Goal: Task Accomplishment & Management: Complete application form

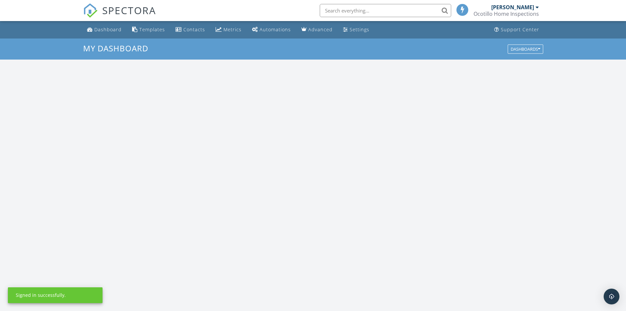
scroll to position [608, 636]
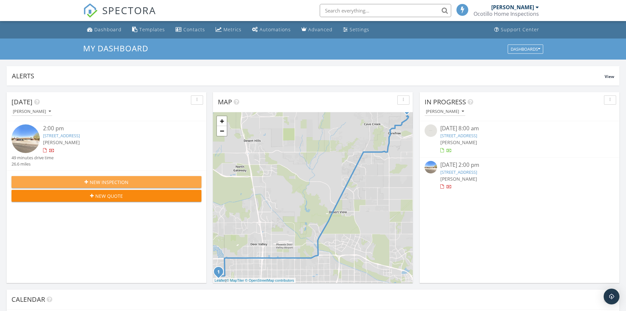
click at [122, 180] on span "New Inspection" at bounding box center [109, 181] width 39 height 7
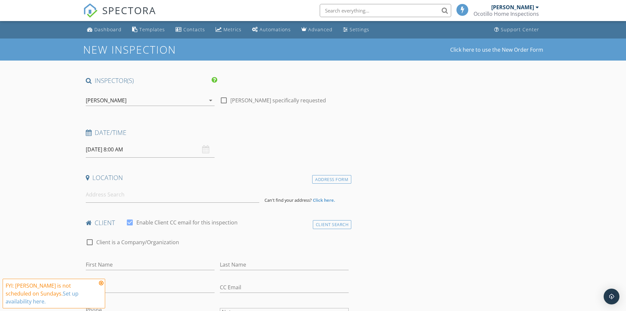
click at [203, 149] on div "[DATE] 8:00 AM" at bounding box center [150, 149] width 129 height 16
click at [126, 147] on input "[DATE] 8:00 AM" at bounding box center [150, 149] width 129 height 16
click at [298, 140] on div "Date/Time" at bounding box center [217, 134] width 268 height 13
click at [115, 195] on input at bounding box center [172, 194] width 173 height 16
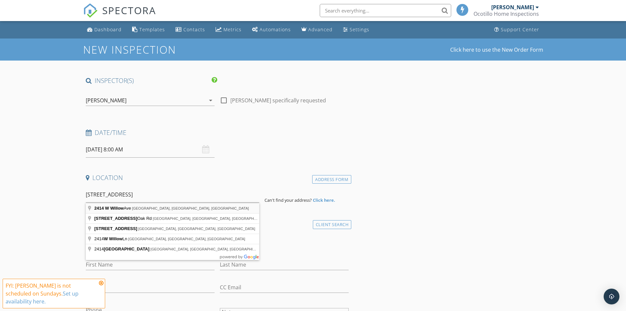
type input "[STREET_ADDRESS]"
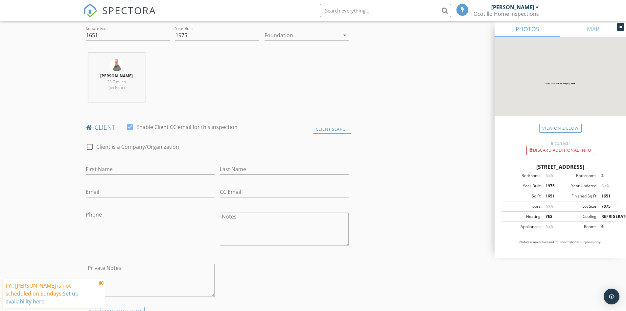
scroll to position [230, 0]
click at [122, 166] on input "First Name" at bounding box center [150, 168] width 129 height 11
type input "allie"
type input "Girl"
click at [325, 127] on div "Client Search" at bounding box center [332, 128] width 39 height 9
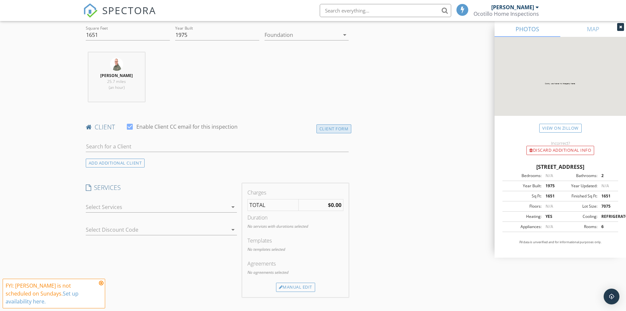
click at [325, 132] on div "Client Form" at bounding box center [333, 128] width 35 height 9
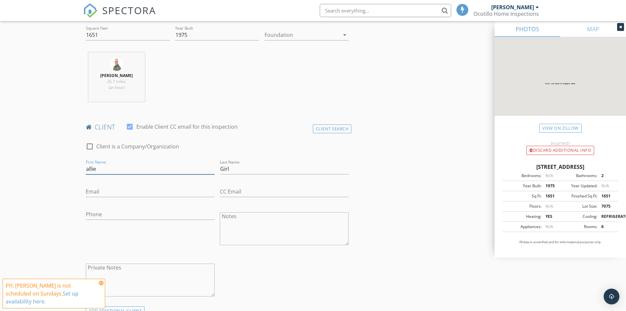
click at [103, 166] on input "allie" at bounding box center [150, 168] width 129 height 11
drag, startPoint x: 52, startPoint y: 165, endPoint x: 29, endPoint y: 163, distance: 23.4
type input "Allie"
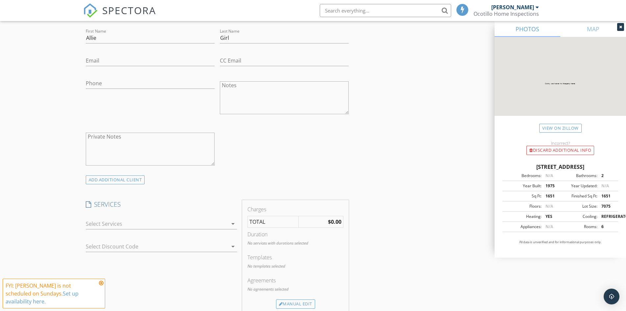
scroll to position [361, 0]
click at [237, 223] on div "check_box_outline_blank Re-inspection check_box_outline_blank Residential Inspe…" at bounding box center [161, 223] width 156 height 23
click at [233, 222] on icon "arrow_drop_down" at bounding box center [233, 223] width 8 height 8
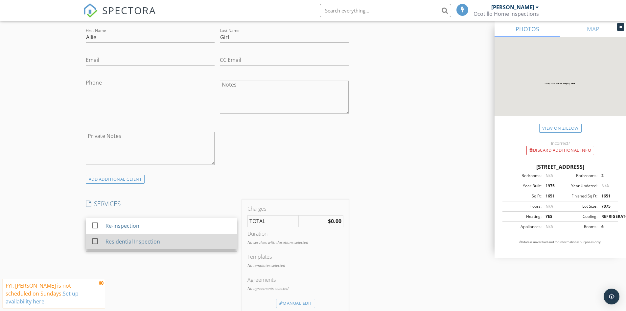
click at [95, 241] on div at bounding box center [94, 240] width 11 height 11
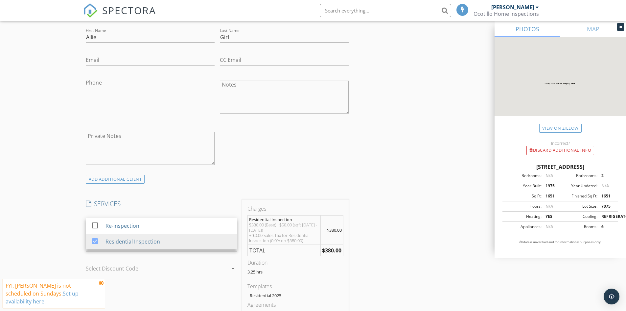
click at [397, 233] on div "INSPECTOR(S) check_box [PERSON_NAME] PRIMARY [PERSON_NAME] arrow_drop_down chec…" at bounding box center [313, 264] width 460 height 1098
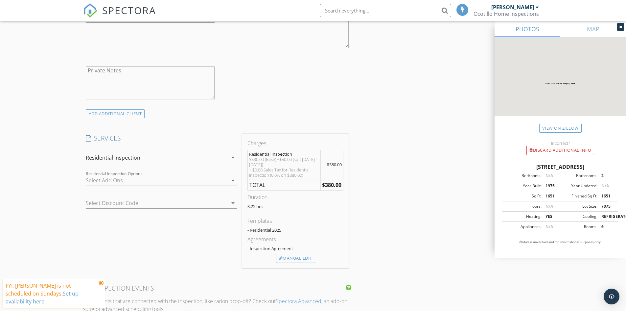
scroll to position [427, 0]
click at [300, 259] on div "Manual Edit" at bounding box center [295, 257] width 39 height 9
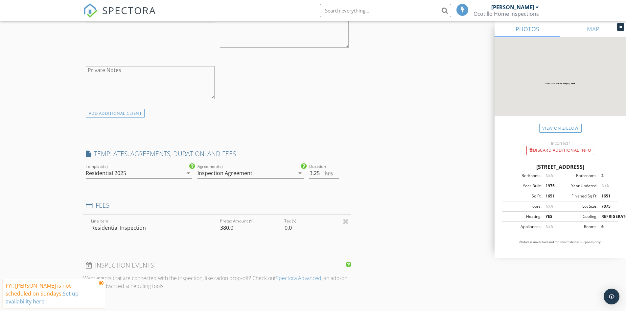
type input "0"
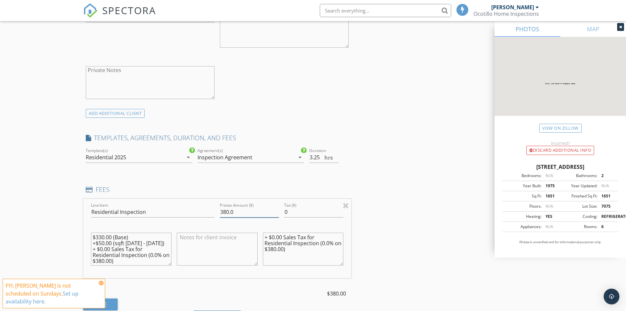
click at [236, 210] on input "380.0" at bounding box center [249, 211] width 59 height 11
type input "3"
type input "0.00"
click at [377, 241] on div "INSPECTOR(S) check_box [PERSON_NAME] PRIMARY [PERSON_NAME] arrow_drop_down chec…" at bounding box center [313, 223] width 460 height 1149
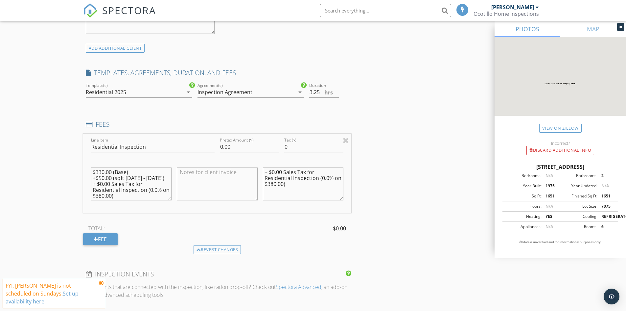
scroll to position [493, 0]
click at [279, 246] on div "Revert changes" at bounding box center [217, 248] width 268 height 9
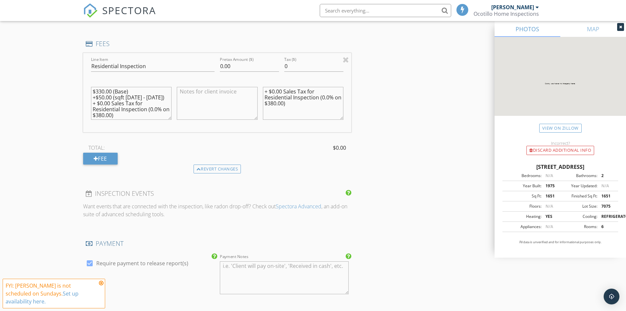
scroll to position [591, 0]
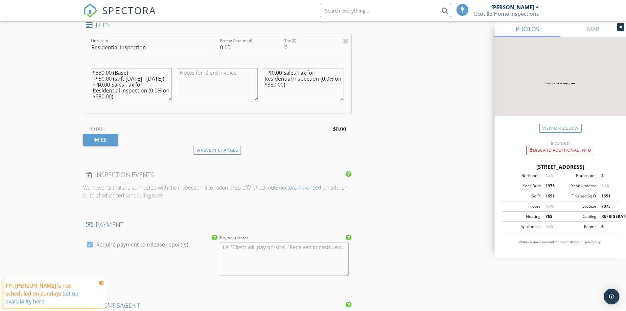
click at [88, 246] on div at bounding box center [89, 244] width 11 height 11
checkbox input "false"
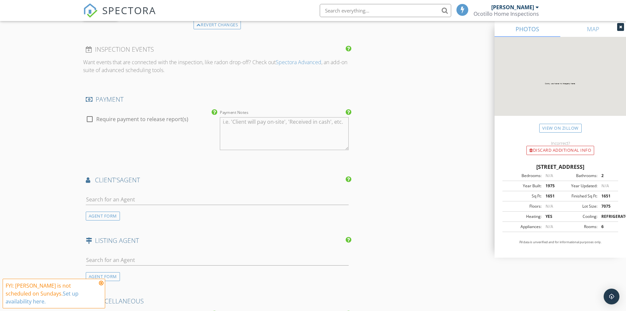
scroll to position [723, 0]
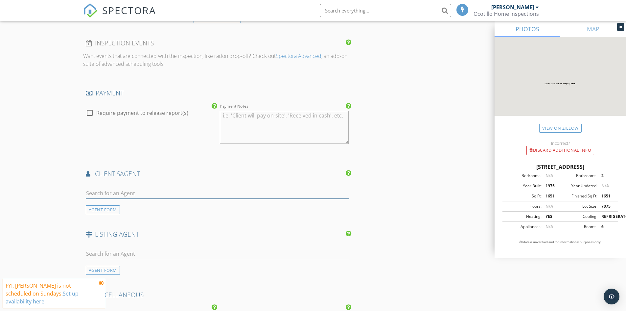
click at [118, 194] on input "text" at bounding box center [217, 193] width 263 height 11
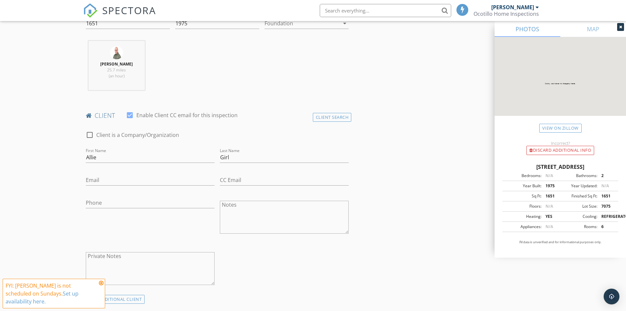
scroll to position [230, 0]
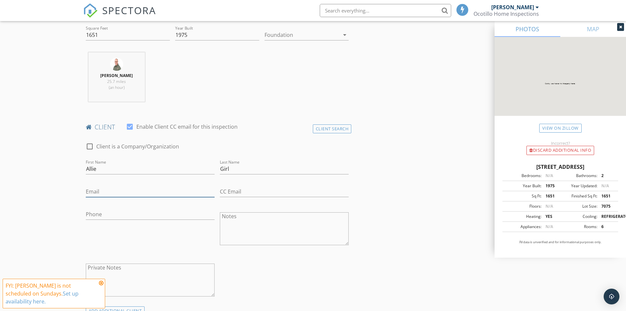
click at [134, 192] on input "Email" at bounding box center [150, 191] width 129 height 11
type input "[EMAIL_ADDRESS][DOMAIN_NAME]"
click at [231, 191] on input "CC Email" at bounding box center [284, 191] width 129 height 11
type input "a"
click at [129, 127] on div at bounding box center [129, 126] width 11 height 11
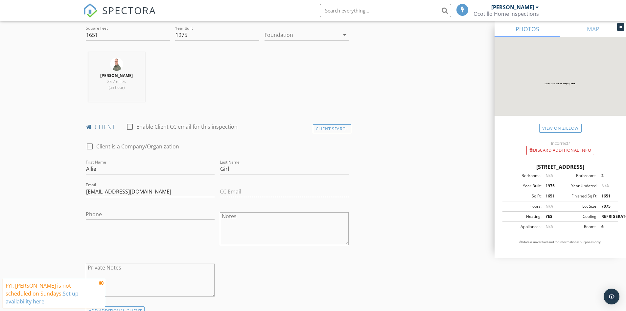
click at [235, 192] on div "CC Email" at bounding box center [284, 192] width 134 height 23
click at [130, 127] on div at bounding box center [129, 126] width 11 height 11
checkbox input "true"
click at [238, 191] on input "CC Email" at bounding box center [284, 191] width 129 height 11
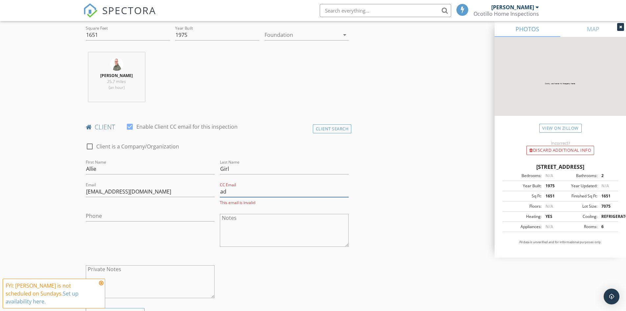
type input "a"
click at [131, 126] on div at bounding box center [129, 126] width 11 height 11
click at [229, 194] on div "CC Email" at bounding box center [284, 192] width 134 height 23
click at [130, 128] on div at bounding box center [129, 126] width 11 height 11
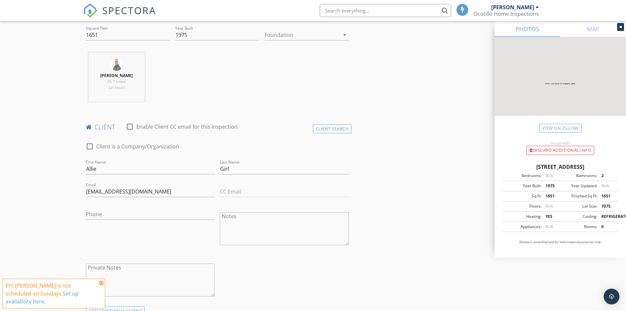
checkbox input "true"
click at [227, 190] on input "CC Email" at bounding box center [284, 191] width 129 height 11
type input "[EMAIL_ADDRESS][DOMAIN_NAME]"
click at [116, 213] on input "Phone" at bounding box center [150, 215] width 129 height 11
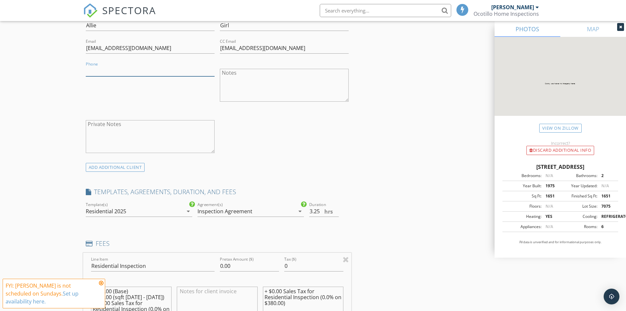
scroll to position [361, 0]
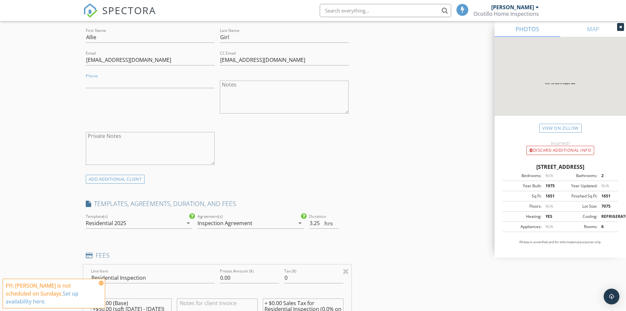
click at [242, 89] on textarea "Notes" at bounding box center [284, 97] width 129 height 33
type textarea "test"
click at [126, 138] on textarea "Private Notes" at bounding box center [150, 148] width 129 height 33
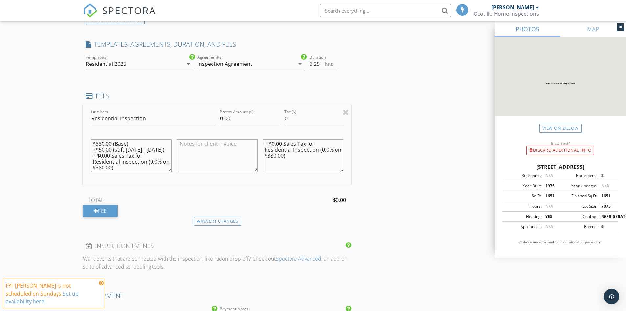
scroll to position [526, 0]
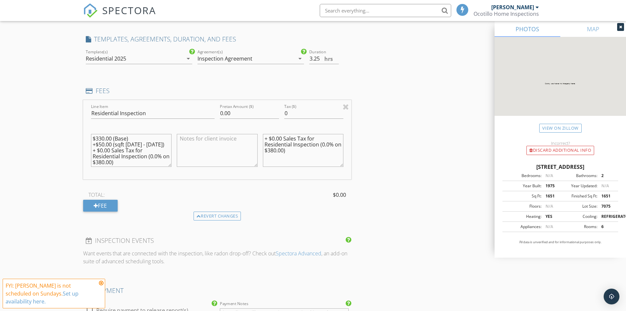
type textarea "test"
click at [231, 111] on input "0.00" at bounding box center [249, 113] width 59 height 11
drag, startPoint x: 234, startPoint y: 114, endPoint x: 171, endPoint y: 104, distance: 63.6
click at [171, 104] on div "Line Item Residential Inspection Pretax Amount ($) 0.00 Tax ($) 0 $330.00 (Base…" at bounding box center [217, 139] width 268 height 79
click at [202, 127] on div at bounding box center [217, 152] width 81 height 50
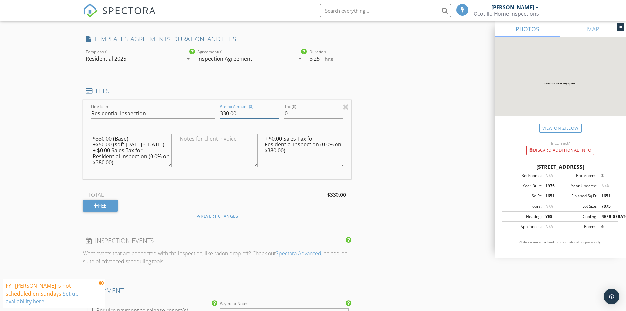
drag, startPoint x: 237, startPoint y: 113, endPoint x: 219, endPoint y: 113, distance: 18.7
click at [219, 113] on div "Pretax Amount ($) 330.00" at bounding box center [249, 114] width 64 height 23
click at [244, 130] on div at bounding box center [217, 149] width 81 height 39
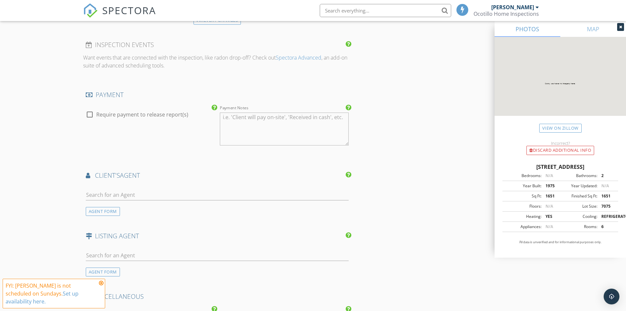
scroll to position [723, 0]
click at [147, 187] on div at bounding box center [217, 194] width 263 height 21
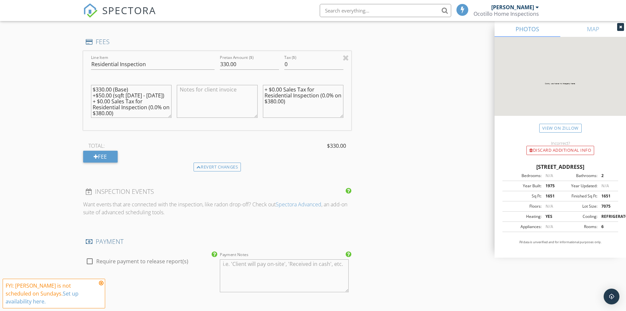
scroll to position [559, 0]
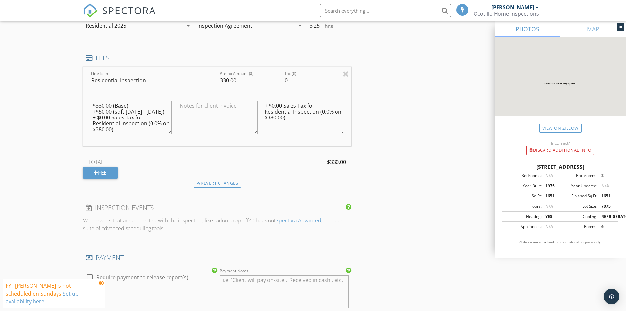
click at [245, 78] on input "330.00" at bounding box center [249, 80] width 59 height 11
type input "3"
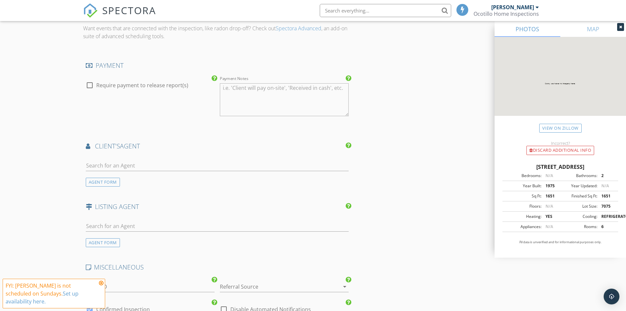
scroll to position [789, 0]
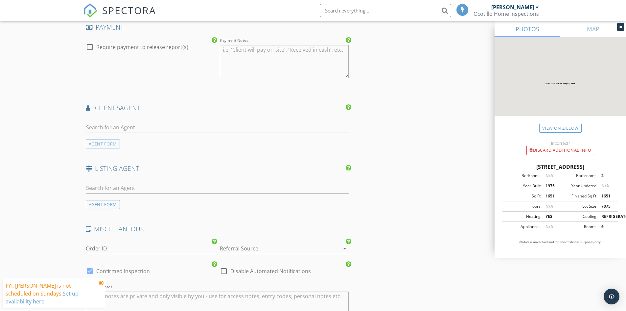
type input "0.00"
click at [124, 125] on input "text" at bounding box center [217, 127] width 263 height 11
type input "[PERSON_NAME]"
click at [132, 156] on div "[PERSON_NAME]" at bounding box center [124, 160] width 41 height 8
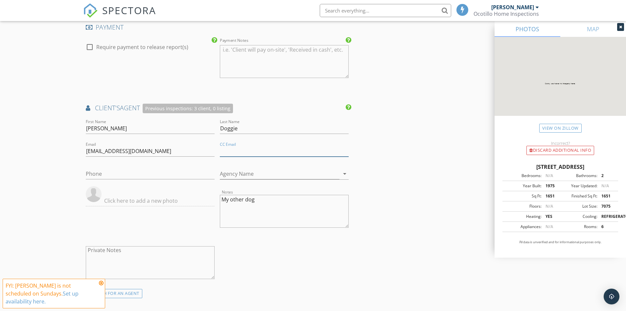
click at [239, 150] on input "CC Email" at bounding box center [284, 151] width 129 height 11
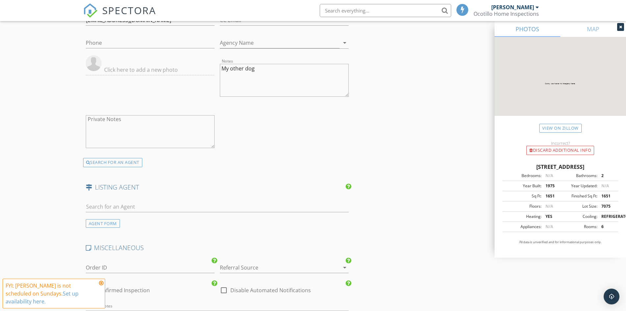
scroll to position [920, 0]
click at [103, 204] on input "text" at bounding box center [217, 205] width 263 height 11
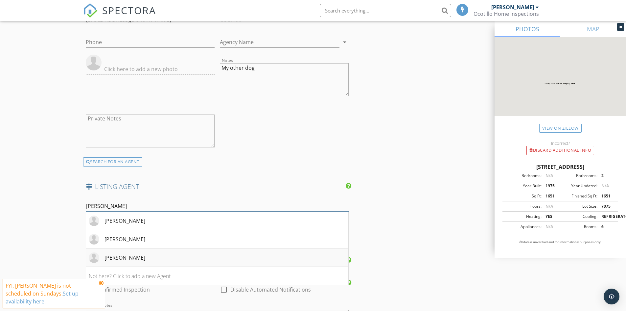
type input "[PERSON_NAME]"
click at [134, 261] on li "[PERSON_NAME]" at bounding box center [217, 257] width 263 height 18
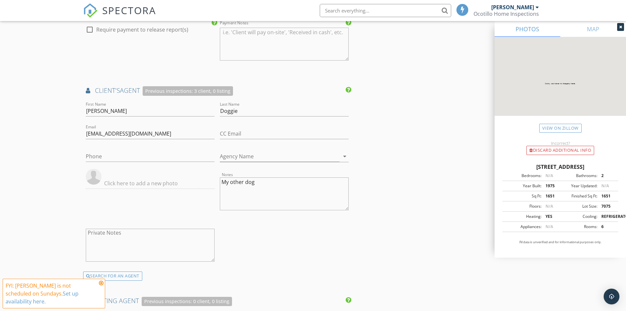
scroll to position [821, 0]
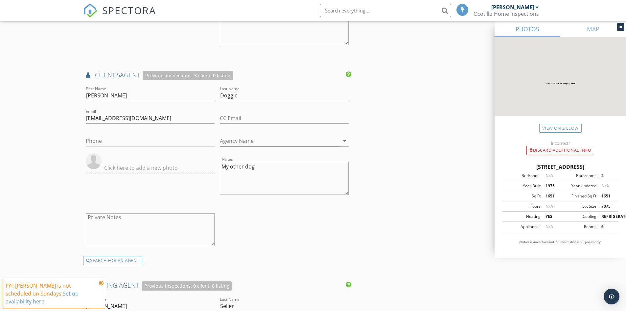
click at [271, 171] on textarea "My other dog" at bounding box center [284, 178] width 129 height 33
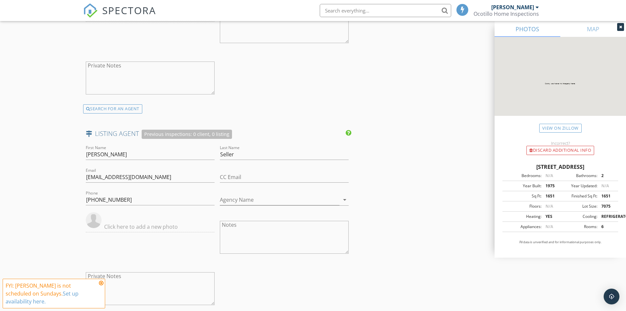
scroll to position [986, 0]
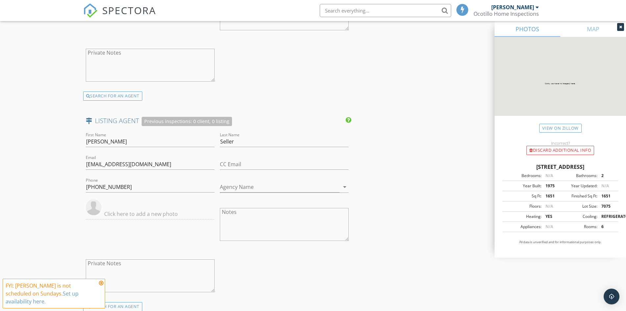
type textarea "My other dog - test"
click at [242, 214] on textarea "Notes" at bounding box center [284, 224] width 129 height 33
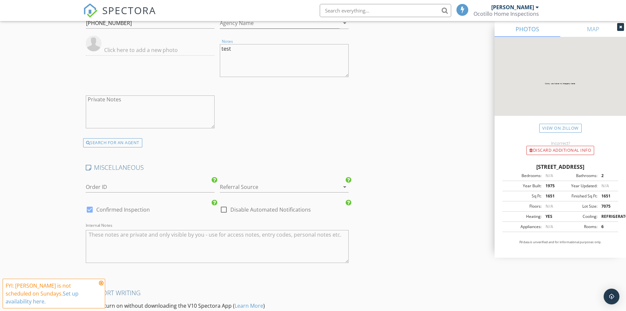
scroll to position [1150, 0]
type textarea "test"
click at [99, 97] on textarea "Private Notes" at bounding box center [150, 111] width 129 height 33
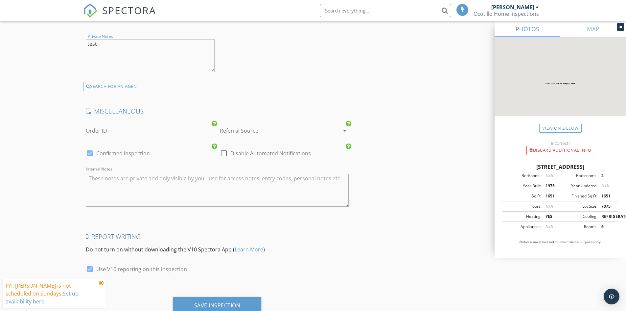
scroll to position [1216, 0]
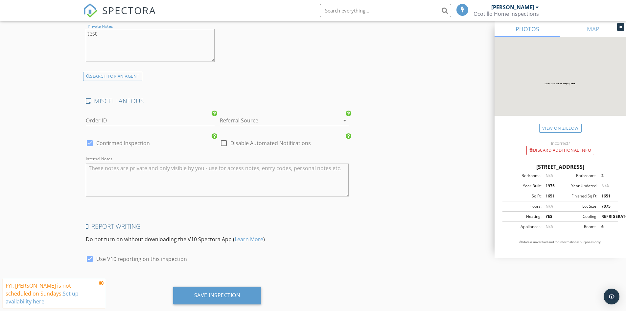
type textarea "test"
click at [94, 170] on textarea "Internal Notes" at bounding box center [217, 179] width 263 height 33
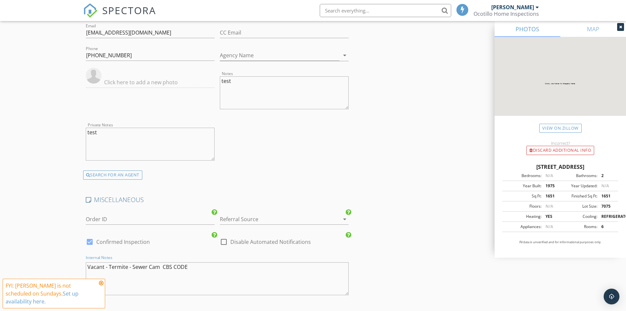
scroll to position [1230, 0]
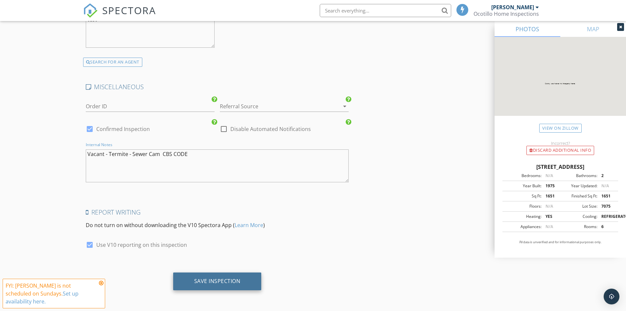
type textarea "Vacant - Termite - Sewer Cam CBS CODE"
click at [222, 281] on div "Save Inspection" at bounding box center [217, 280] width 46 height 7
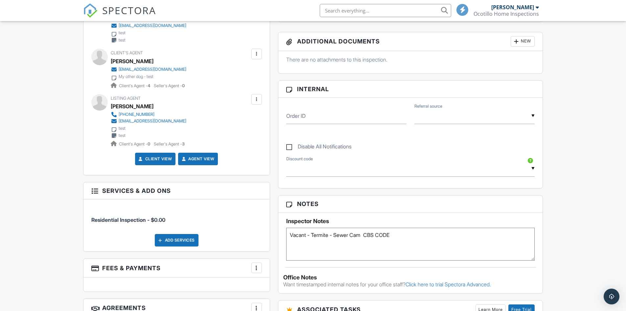
scroll to position [263, 0]
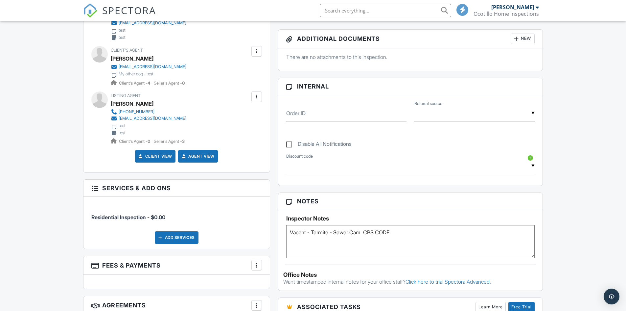
click at [152, 154] on link "Client View" at bounding box center [154, 156] width 35 height 7
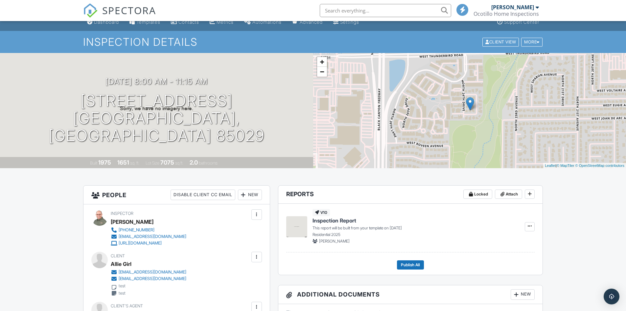
scroll to position [0, 0]
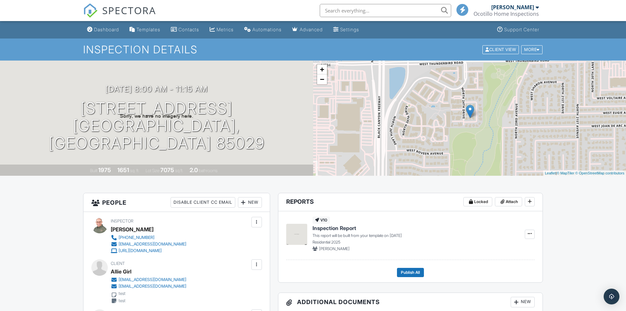
click at [520, 6] on div "[PERSON_NAME]" at bounding box center [512, 7] width 43 height 7
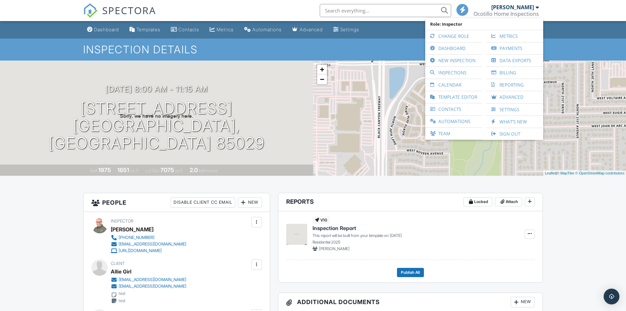
drag, startPoint x: 511, startPoint y: 135, endPoint x: 507, endPoint y: 136, distance: 4.4
click at [511, 135] on link "Sign Out" at bounding box center [515, 134] width 50 height 12
